Goal: Check status: Check status

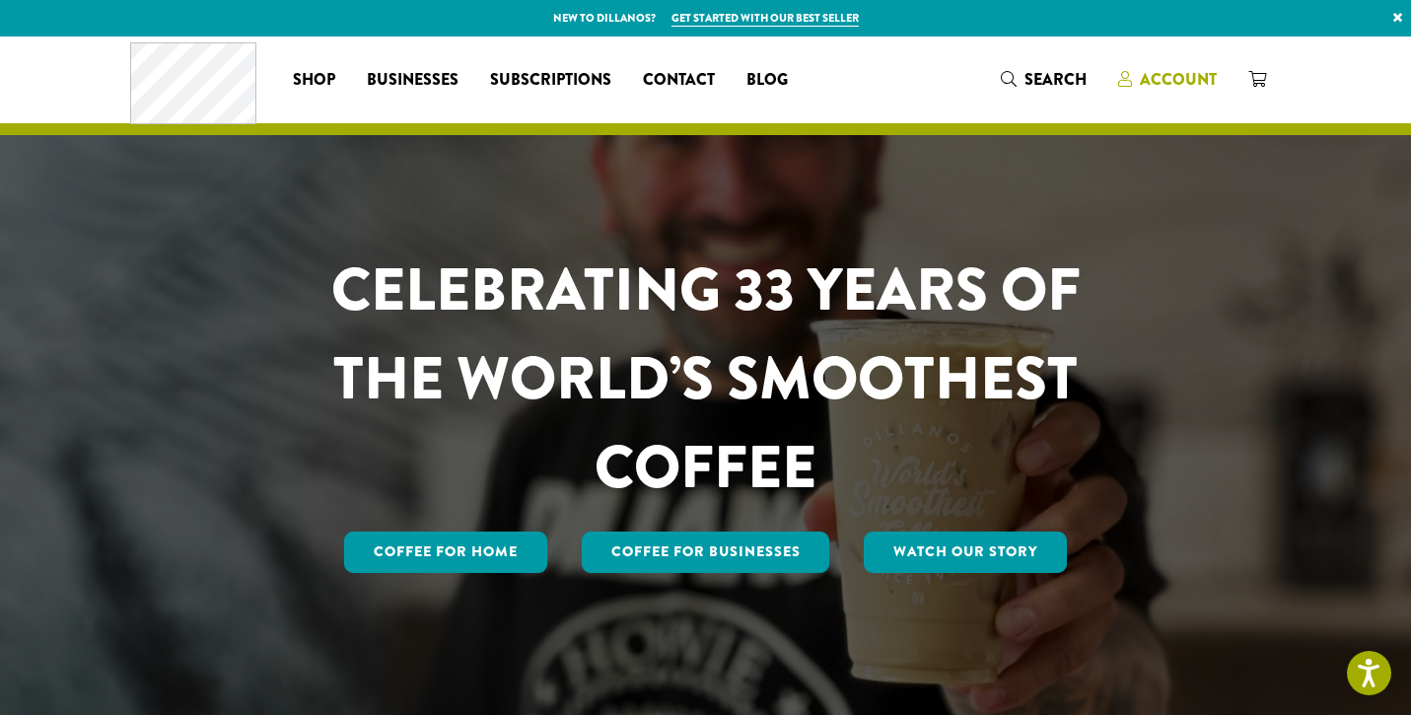
click at [1160, 73] on span "Account" at bounding box center [1178, 79] width 77 height 23
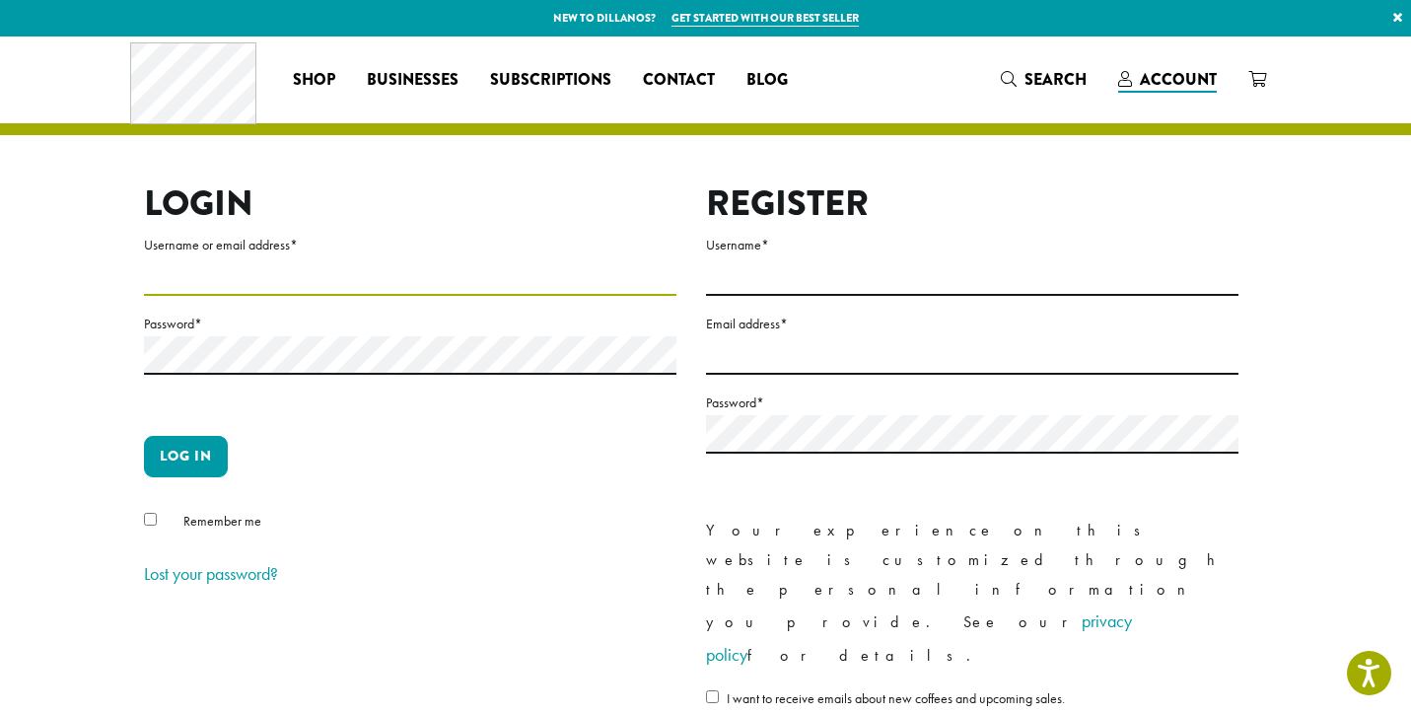
type input "**********"
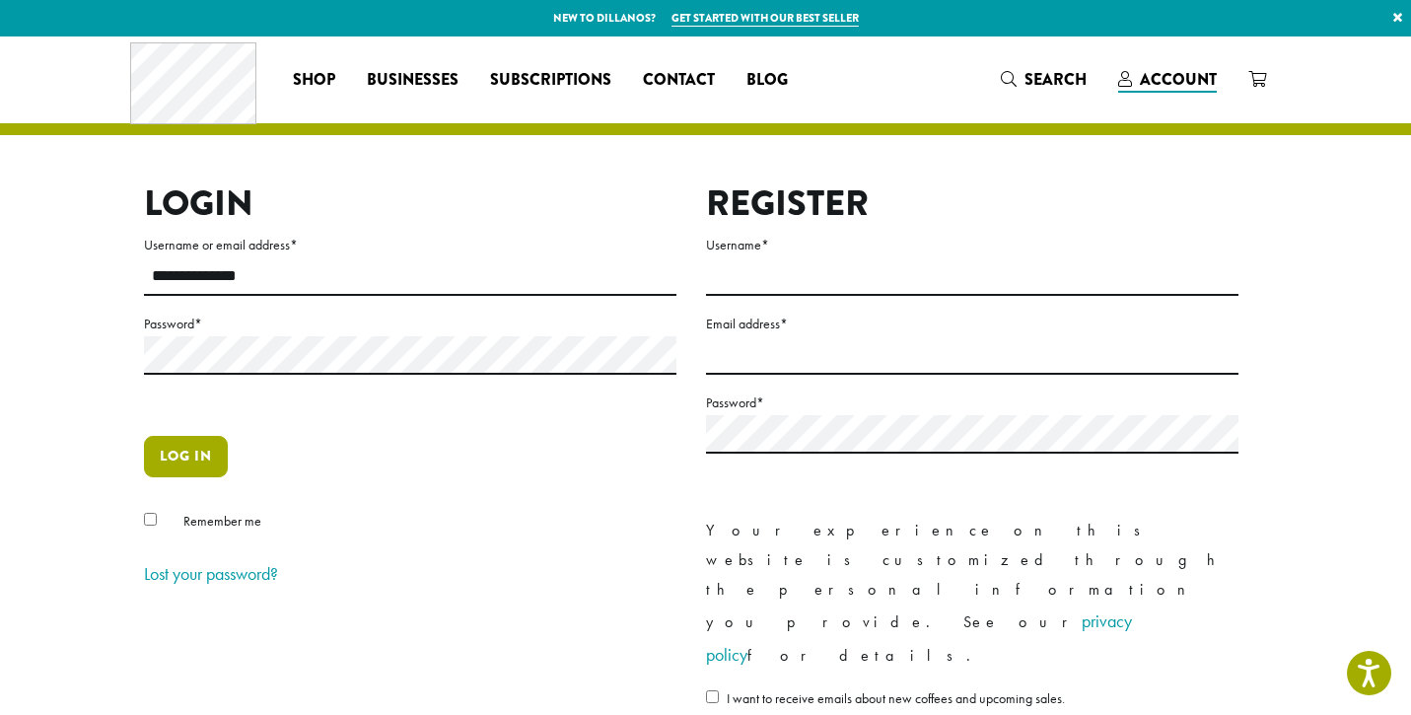
click at [174, 470] on button "Log in" at bounding box center [186, 456] width 84 height 41
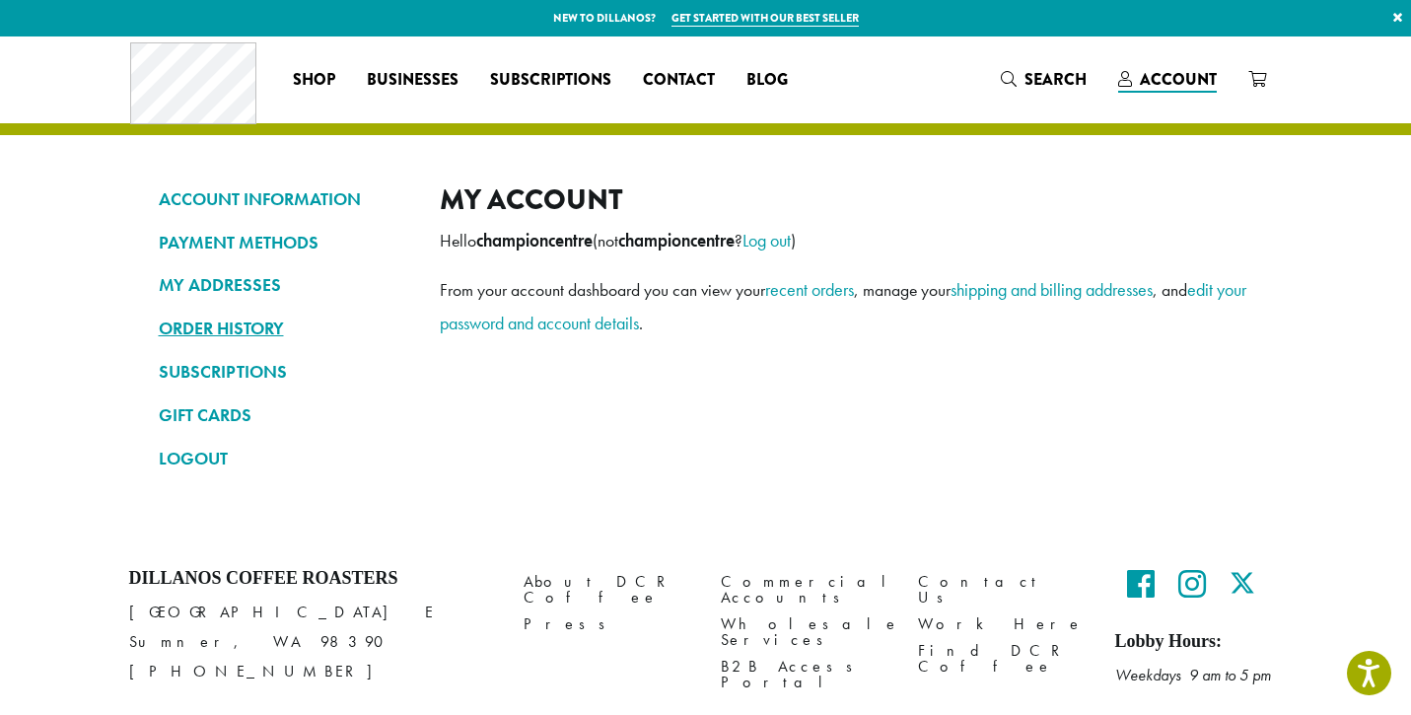
click at [232, 330] on link "ORDER HISTORY" at bounding box center [284, 329] width 251 height 34
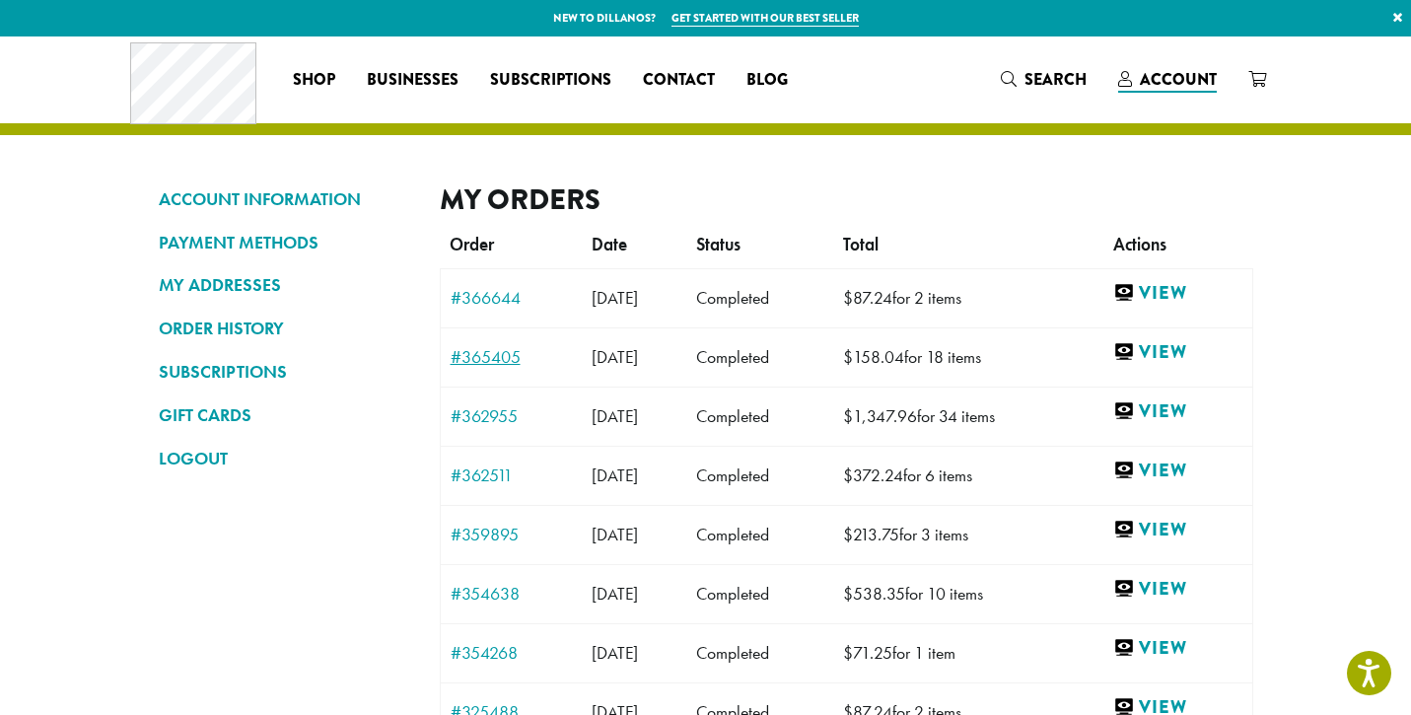
click at [477, 359] on link "#365405" at bounding box center [512, 357] width 122 height 18
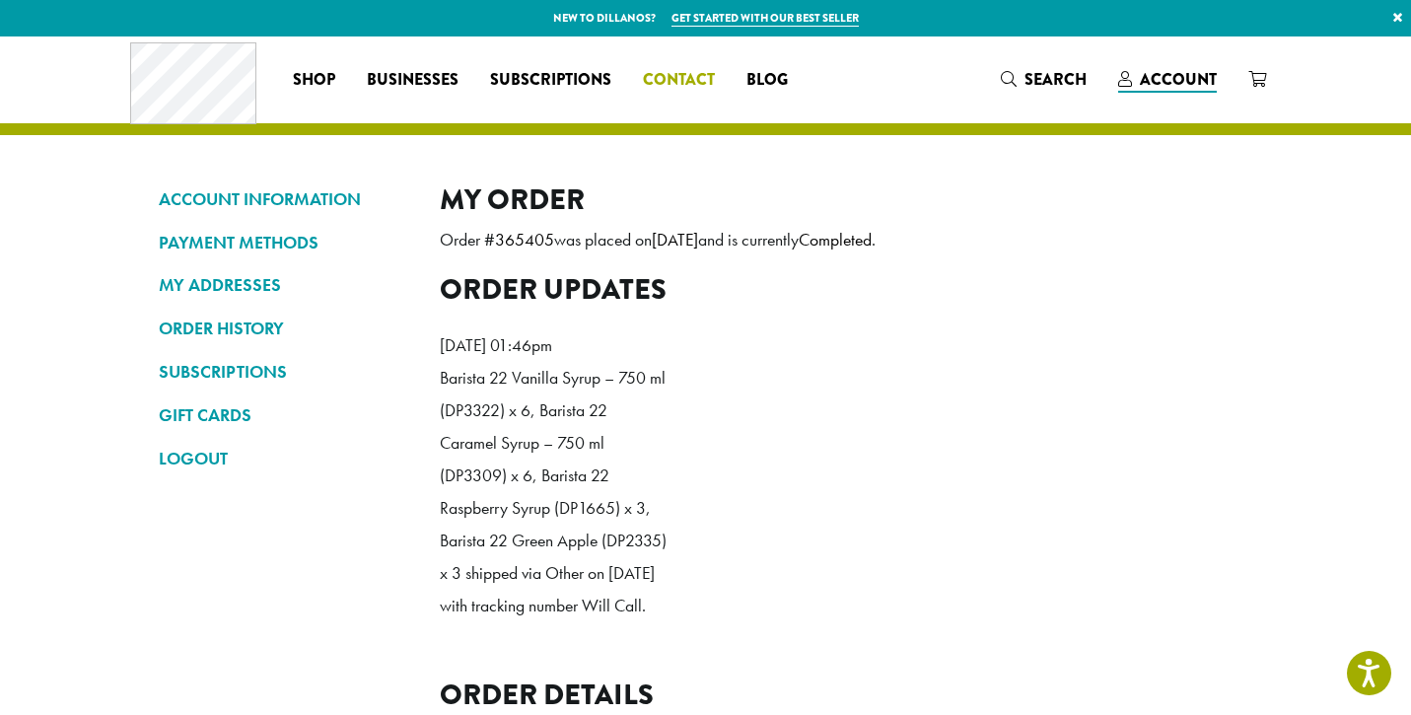
click at [670, 78] on span "Contact" at bounding box center [679, 80] width 72 height 25
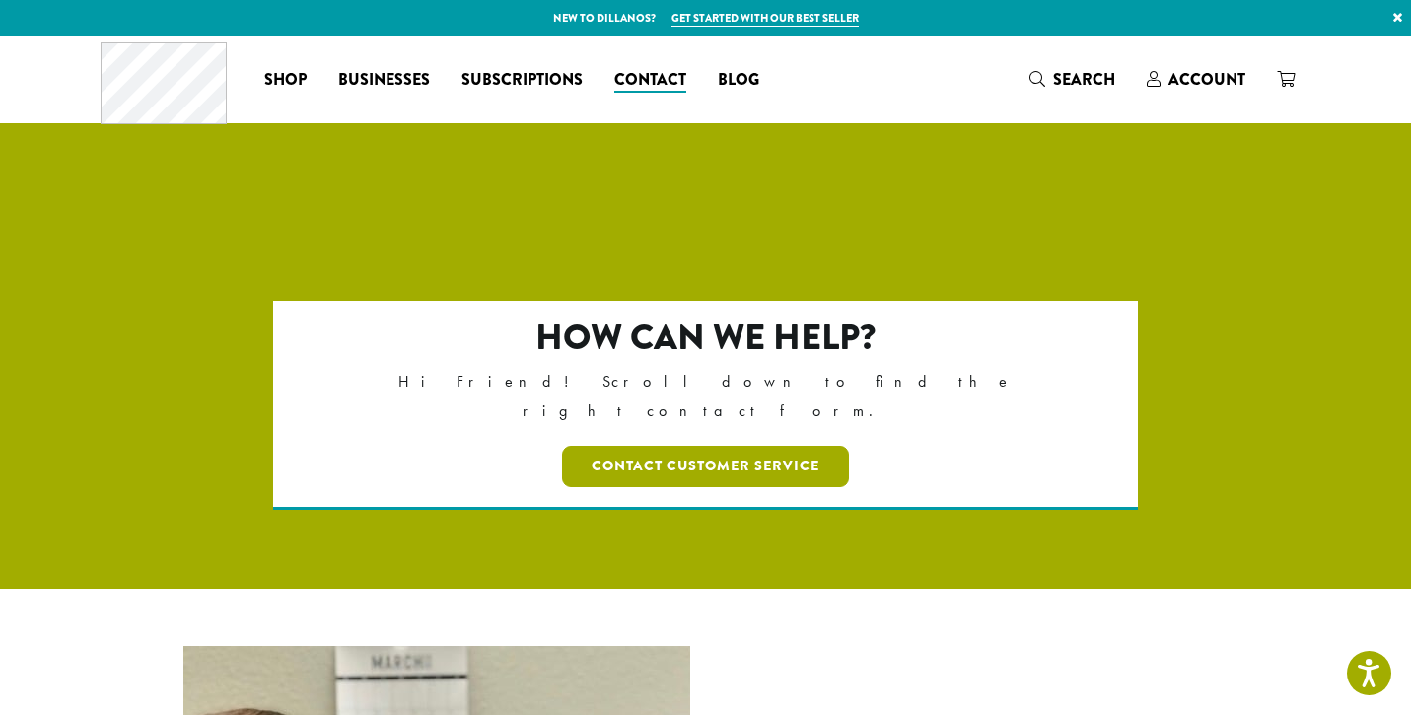
click at [699, 446] on link "Contact Customer Service" at bounding box center [705, 466] width 287 height 41
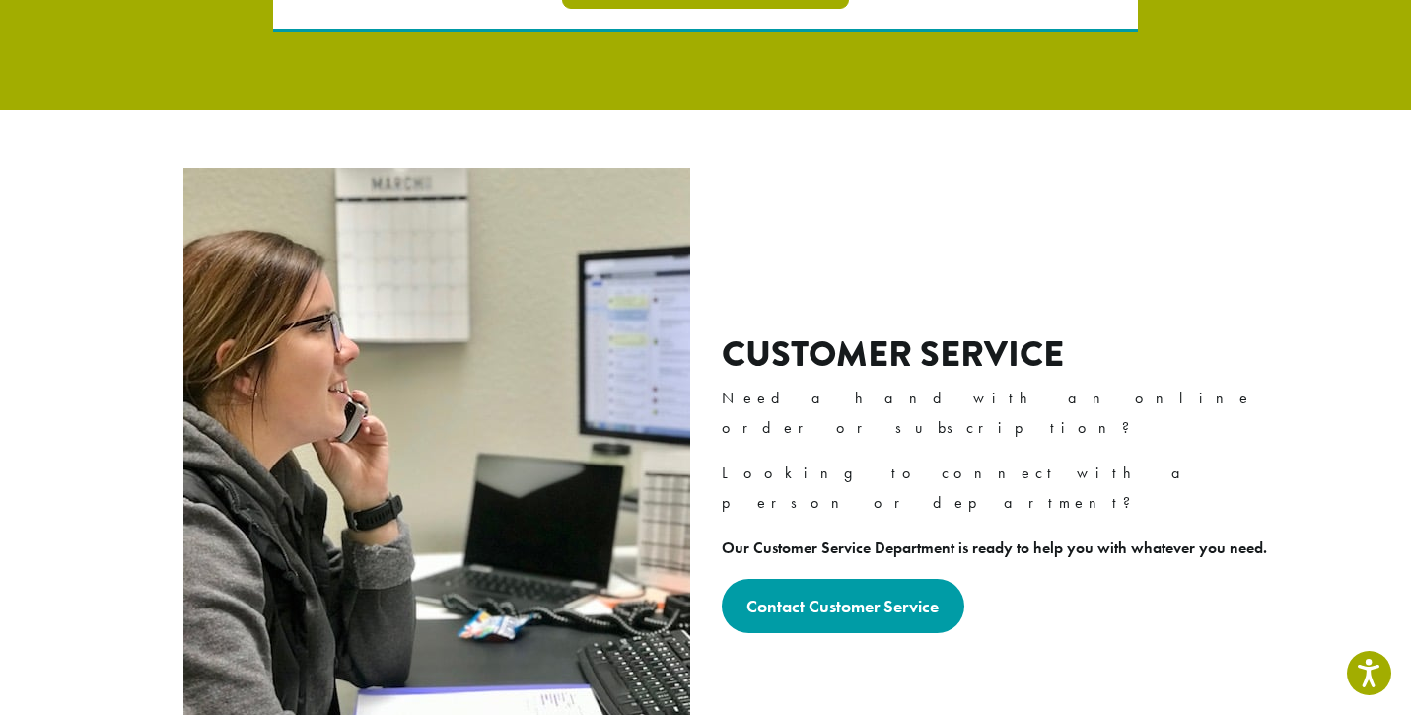
scroll to position [480, 0]
